Goal: Information Seeking & Learning: Check status

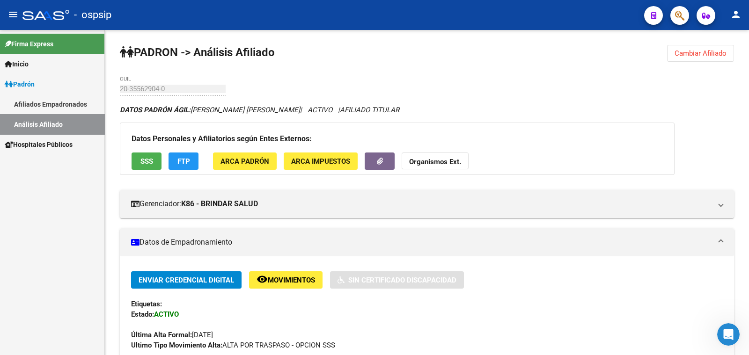
scroll to position [234, 0]
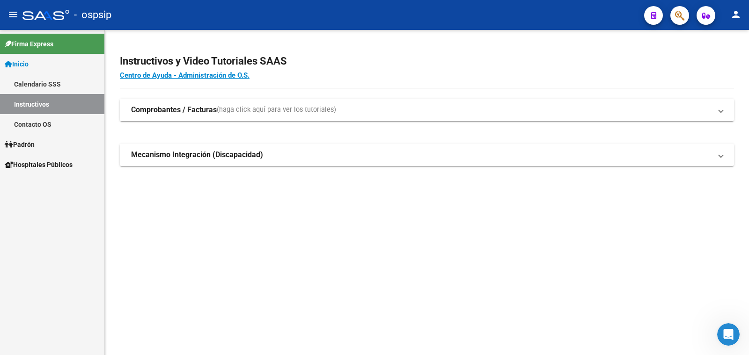
click at [29, 143] on span "Padrón" at bounding box center [20, 145] width 30 height 10
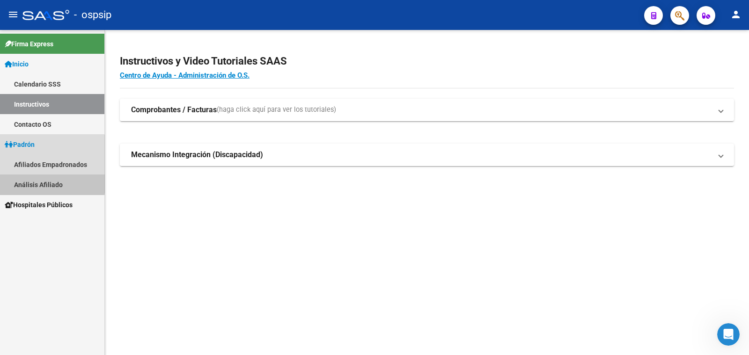
click at [49, 182] on link "Análisis Afiliado" at bounding box center [52, 185] width 104 height 20
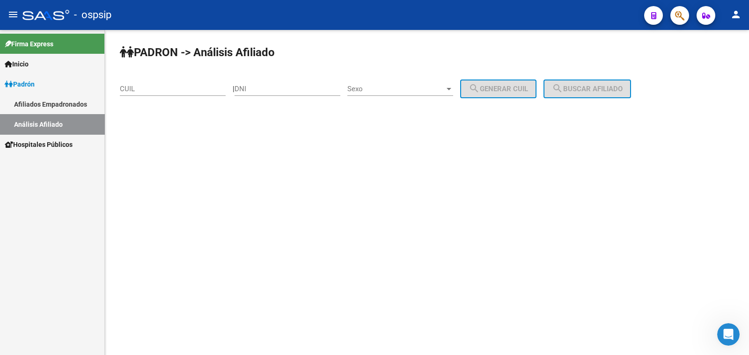
click at [264, 87] on input "DNI" at bounding box center [288, 89] width 106 height 8
paste input "44413561"
type input "44413561"
click at [420, 85] on span "Sexo" at bounding box center [395, 89] width 97 height 8
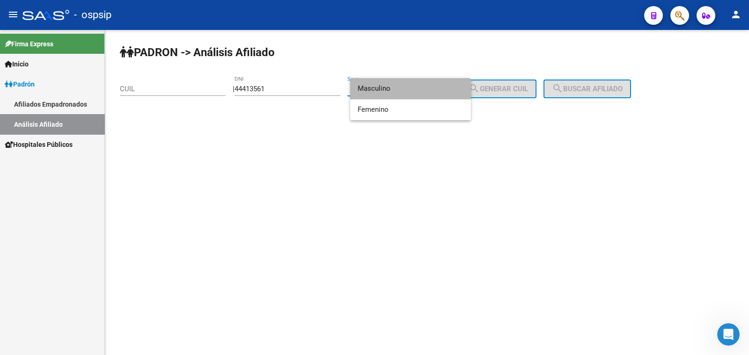
click at [419, 89] on span "Masculino" at bounding box center [411, 88] width 106 height 21
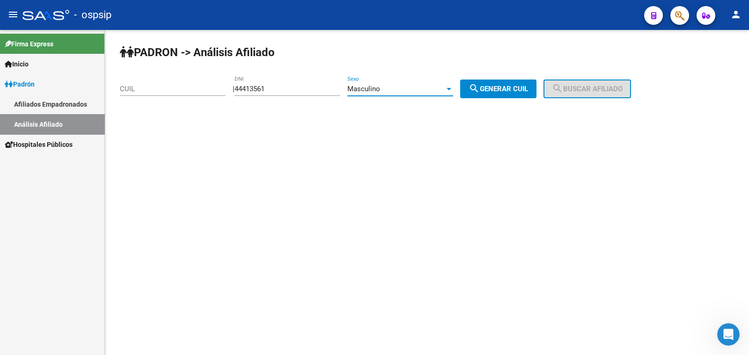
click at [503, 86] on span "search Generar CUIL" at bounding box center [498, 89] width 59 height 8
type input "20-44413561-2"
click at [579, 86] on span "search Buscar afiliado" at bounding box center [587, 89] width 71 height 8
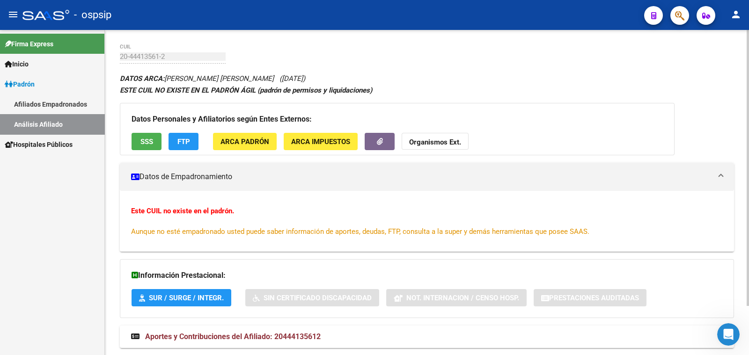
scroll to position [57, 0]
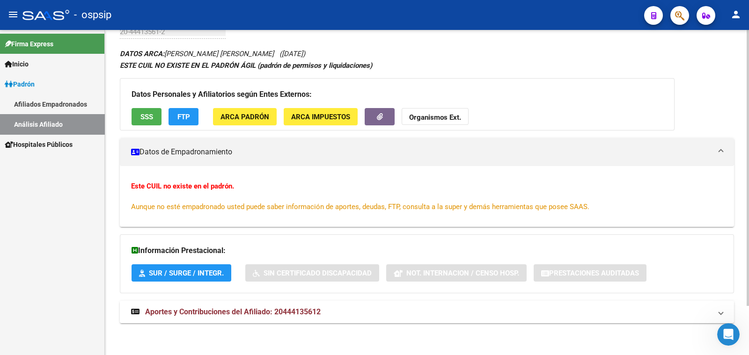
click at [218, 310] on span "Aportes y Contribuciones del Afiliado: 20444135612" at bounding box center [233, 312] width 176 height 9
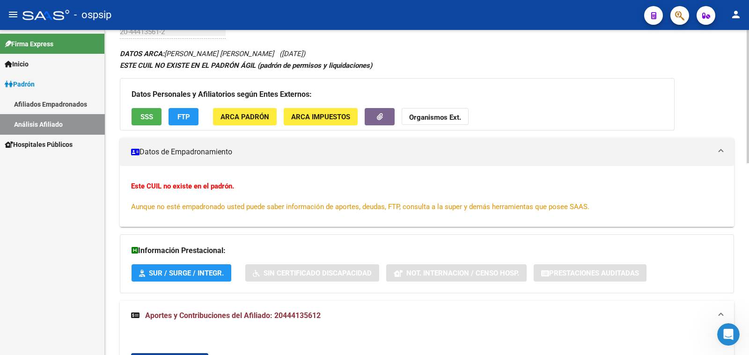
scroll to position [0, 0]
